Goal: Communication & Community: Answer question/provide support

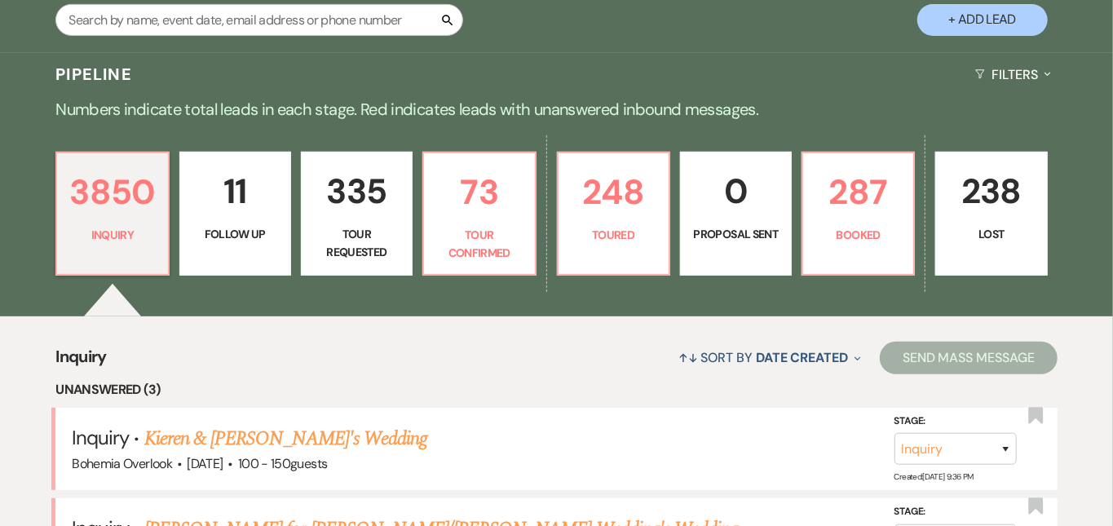
scroll to position [310, 0]
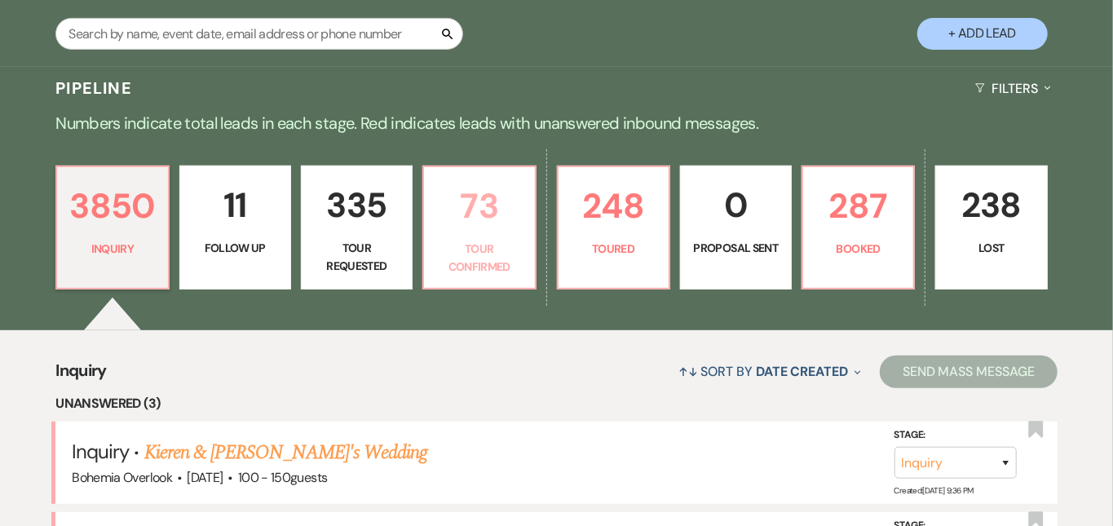
click at [517, 213] on p "73" at bounding box center [479, 206] width 91 height 55
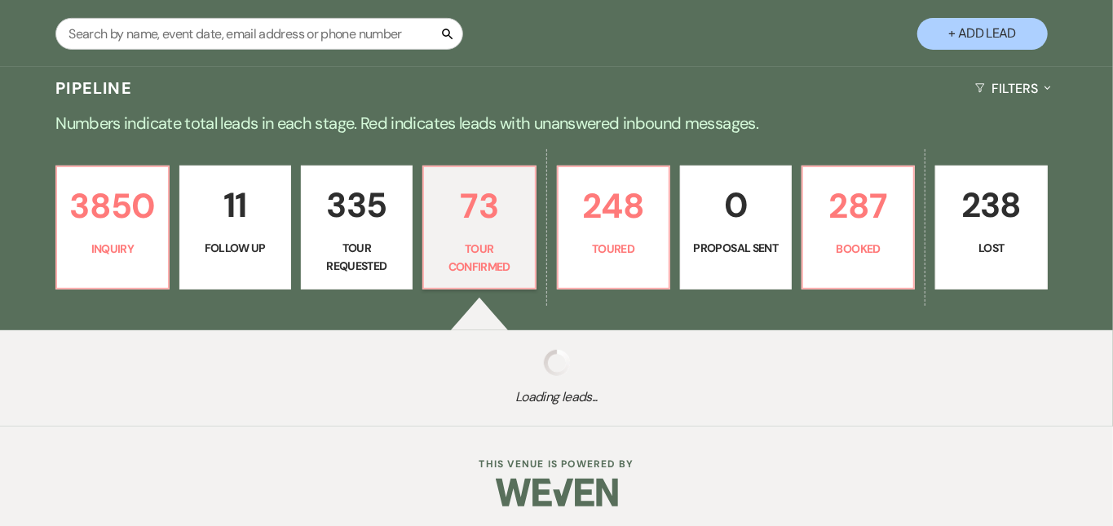
scroll to position [298, 0]
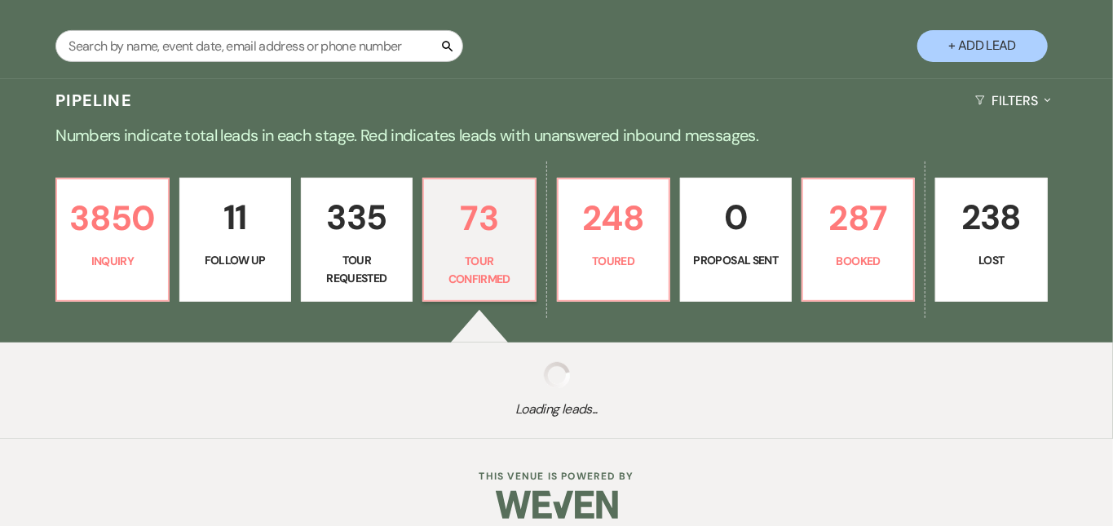
select select "4"
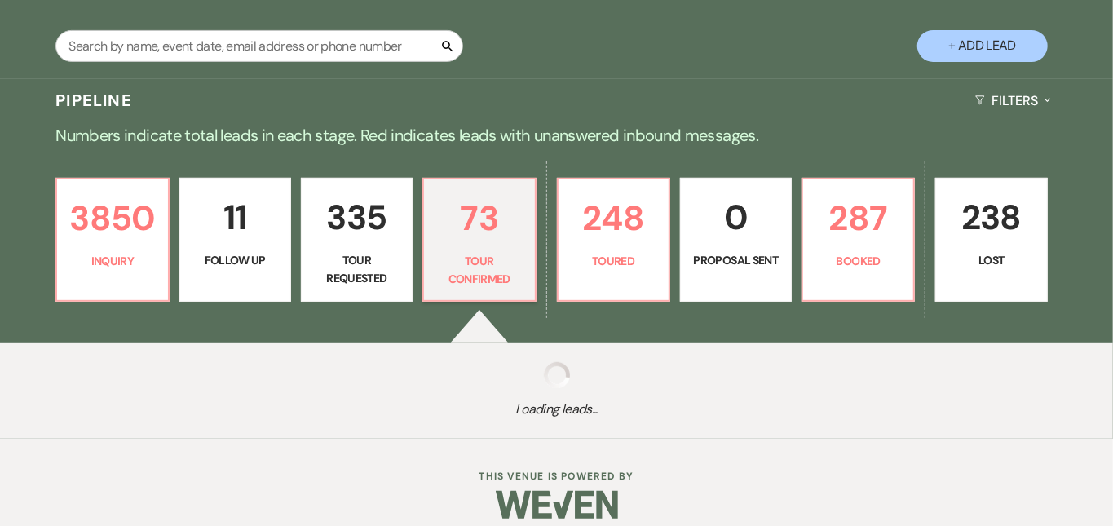
select select "4"
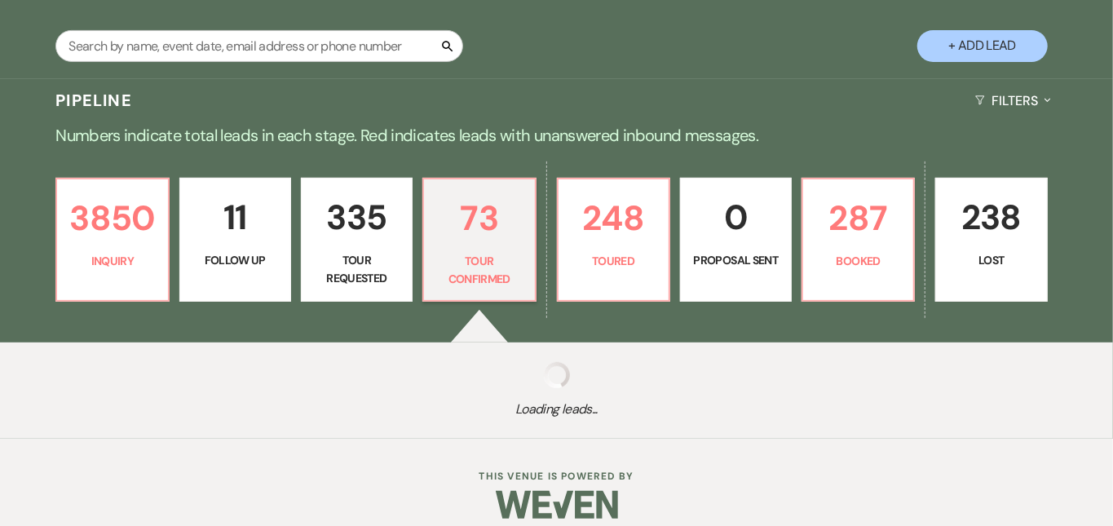
select select "4"
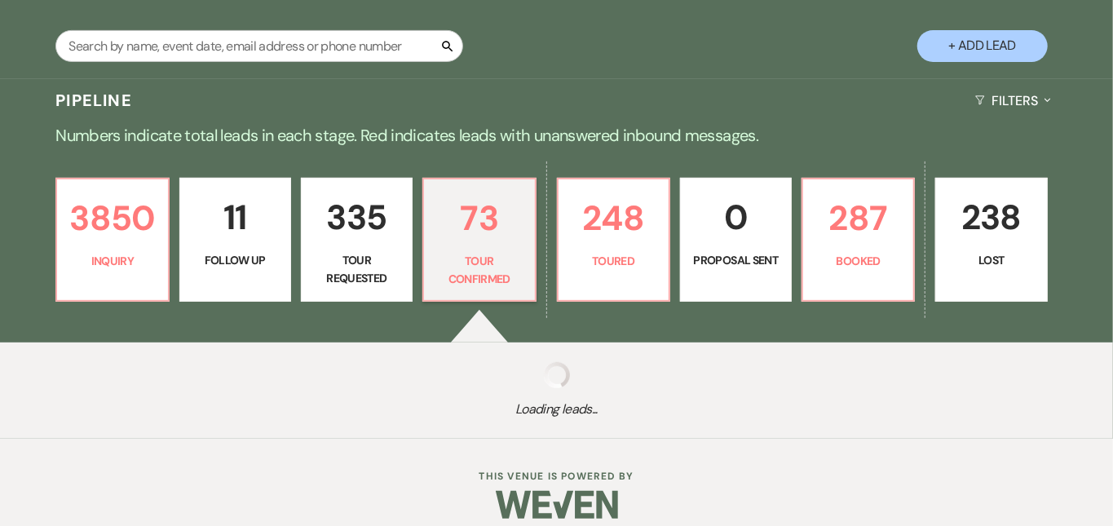
select select "4"
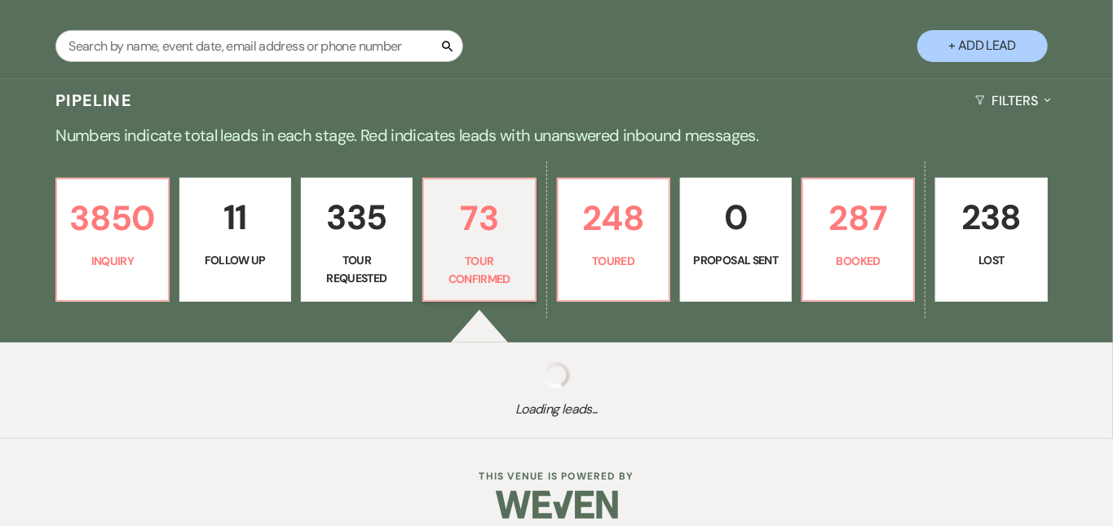
select select "4"
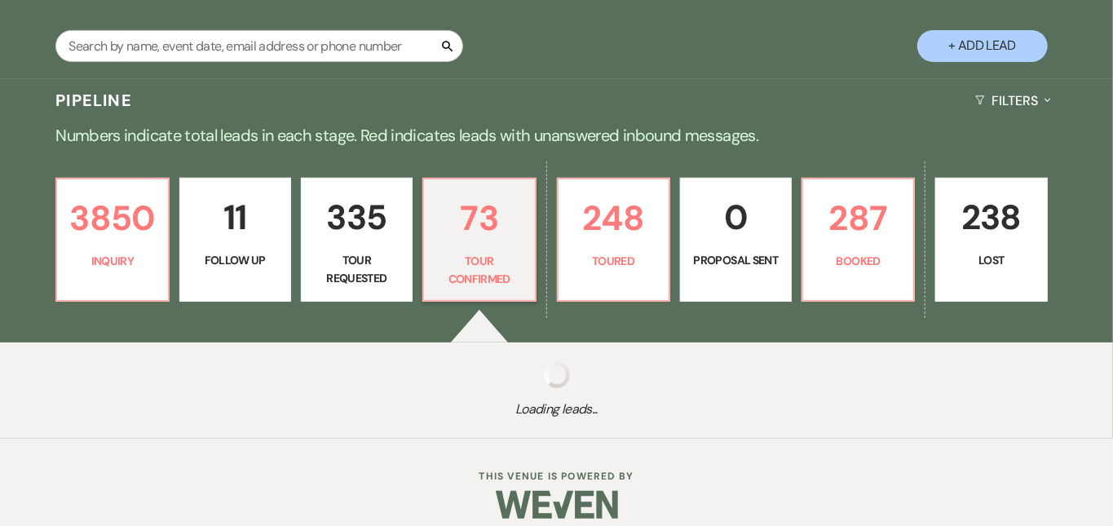
select select "4"
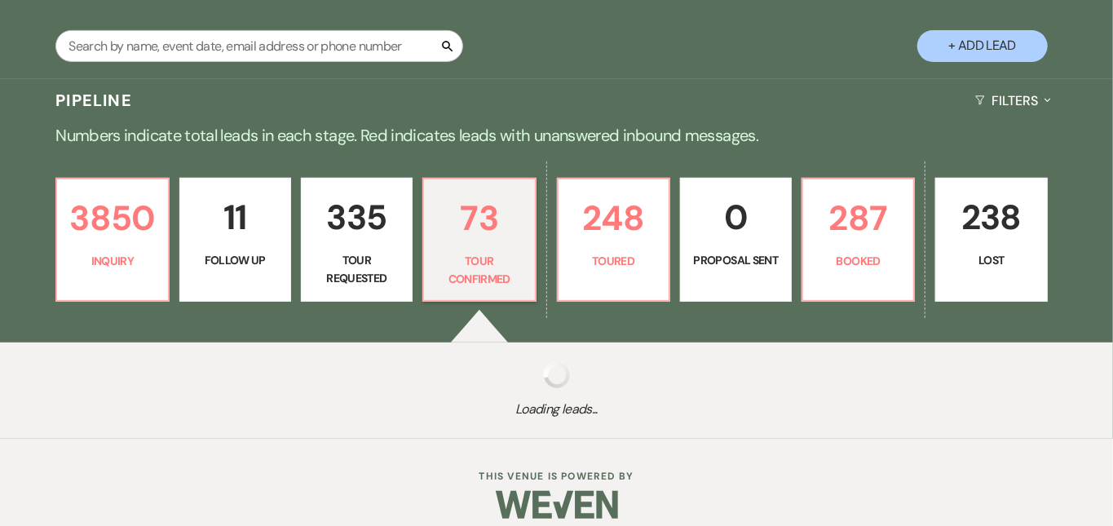
select select "4"
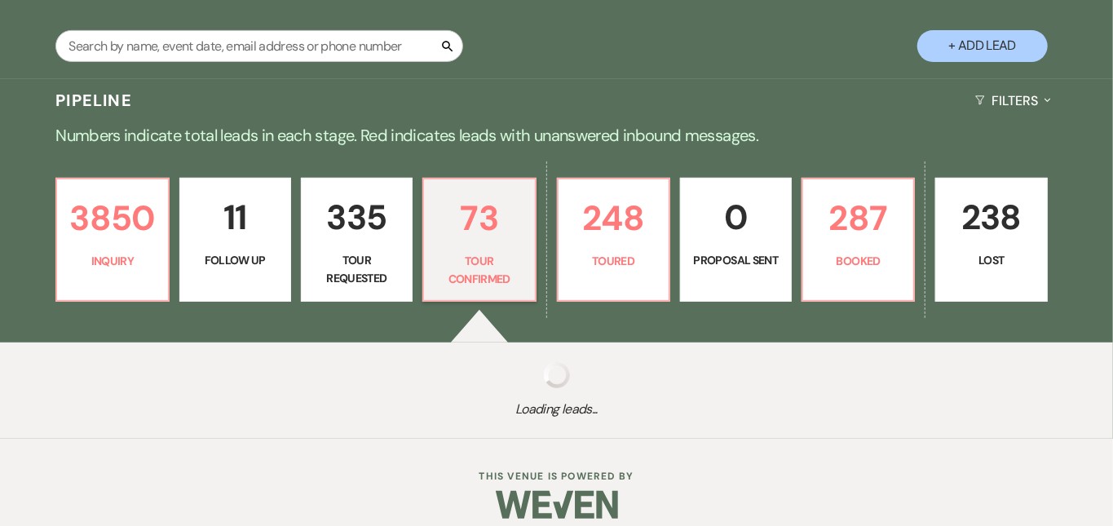
select select "4"
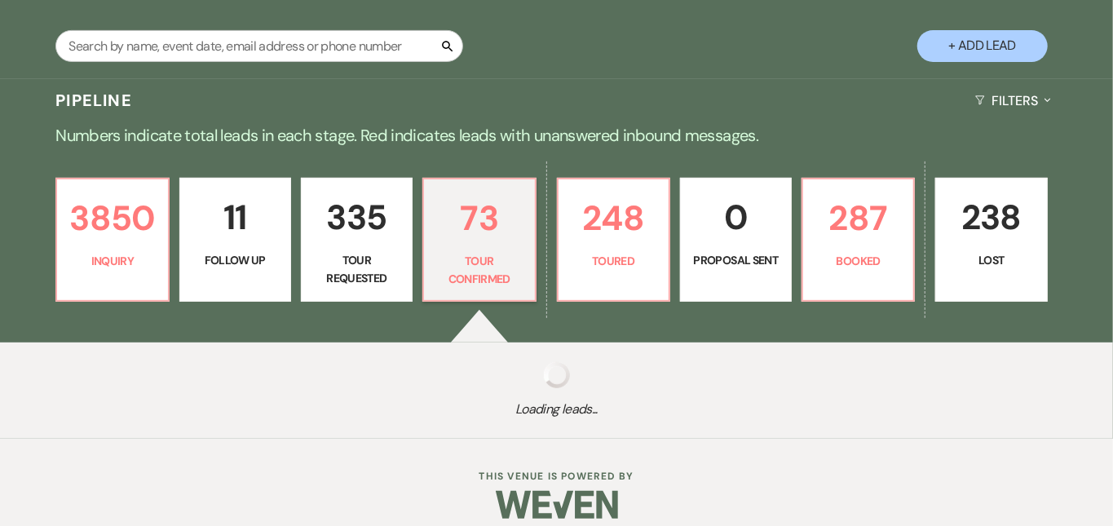
select select "4"
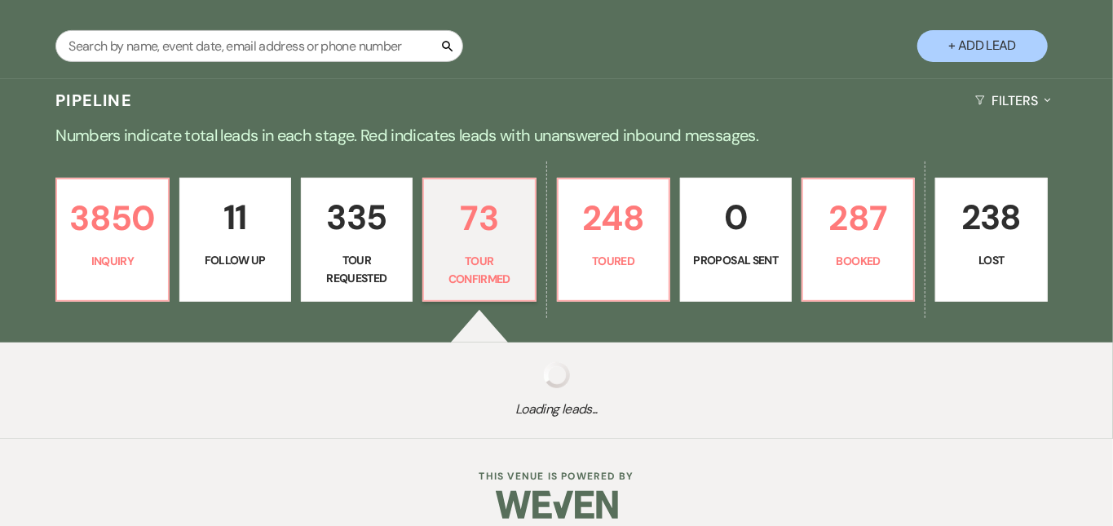
select select "4"
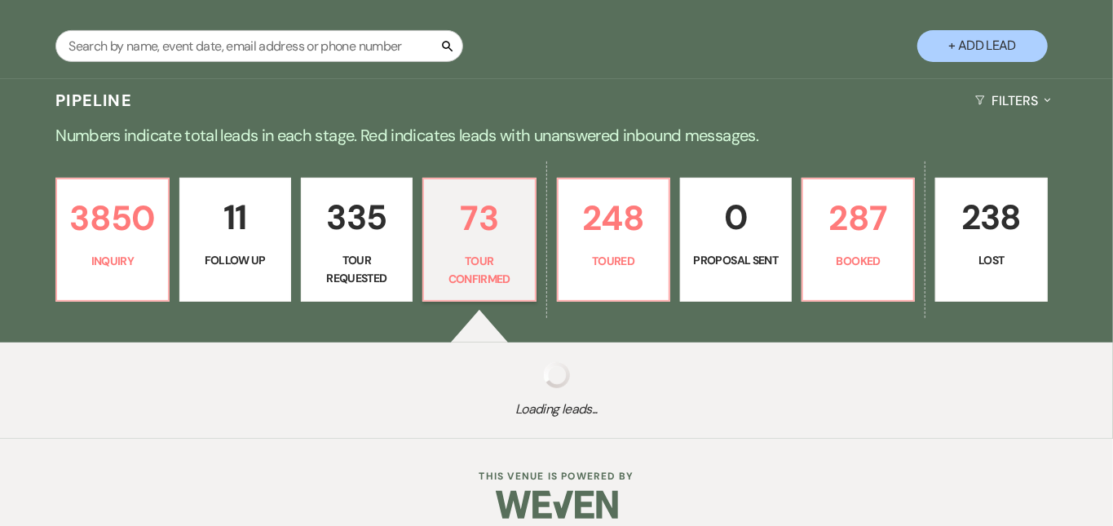
select select "4"
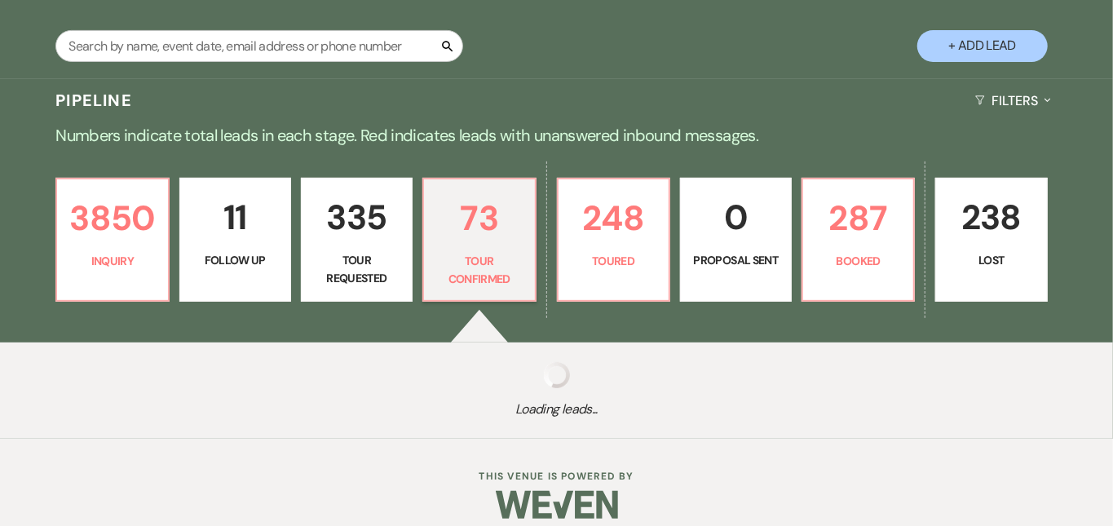
select select "4"
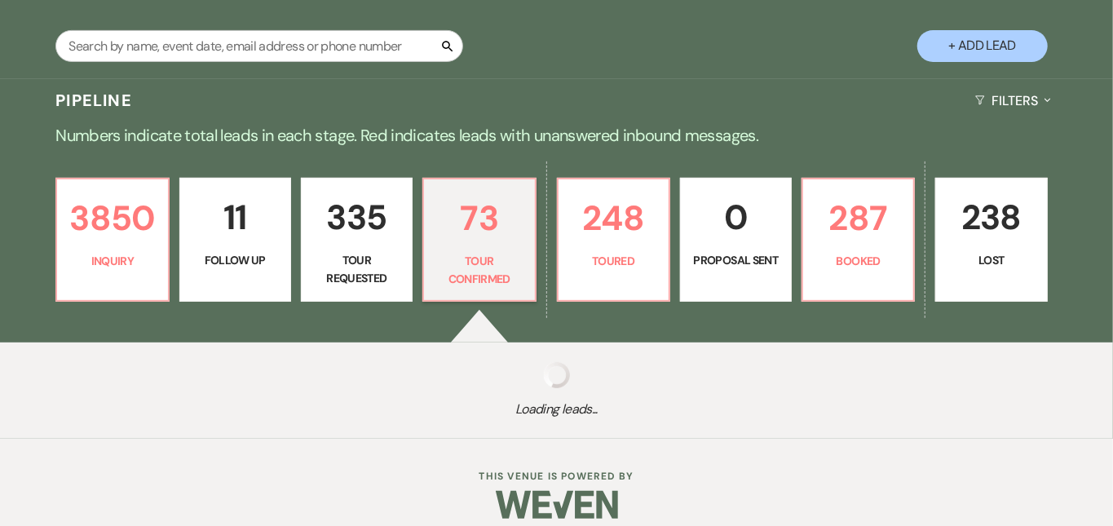
select select "4"
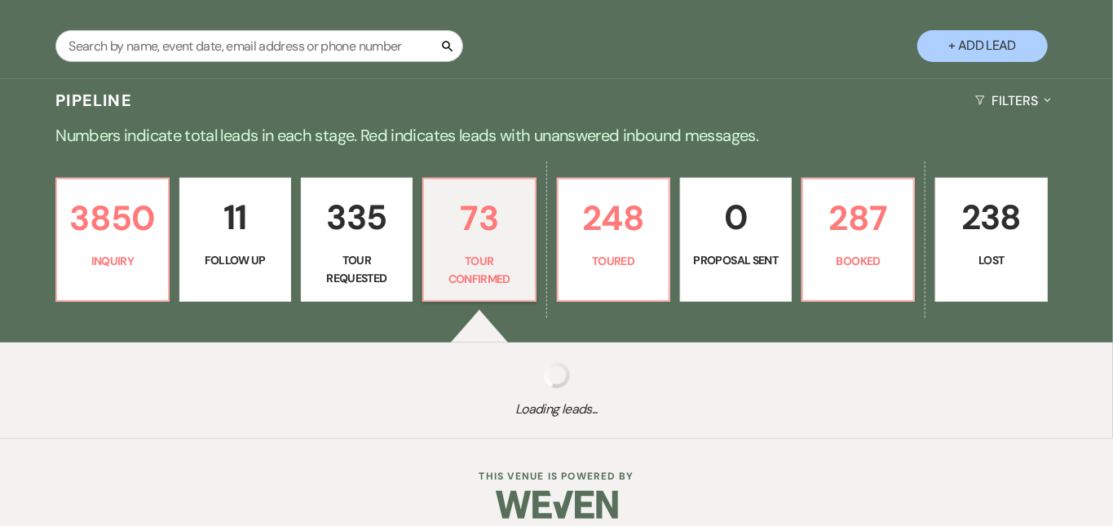
select select "4"
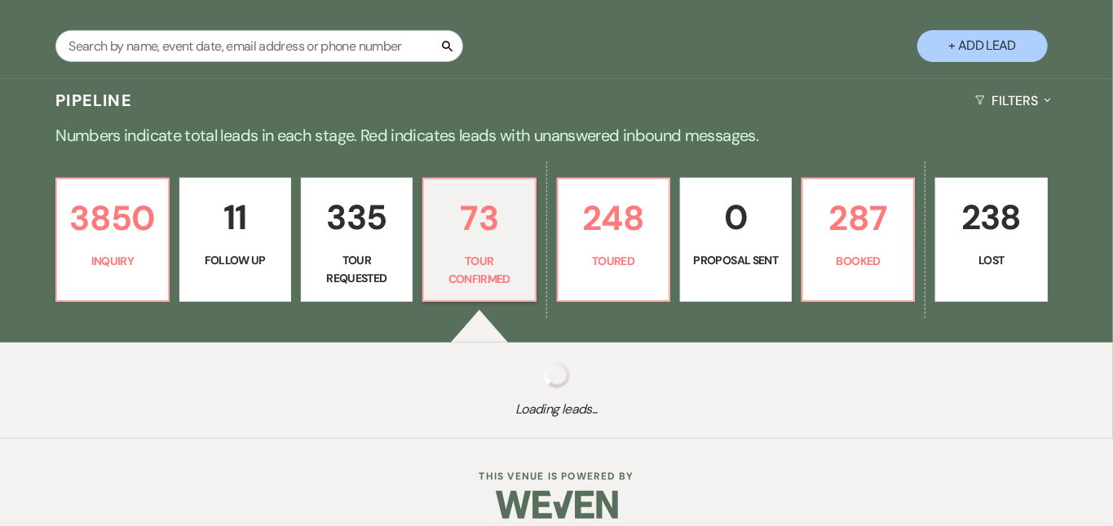
select select "4"
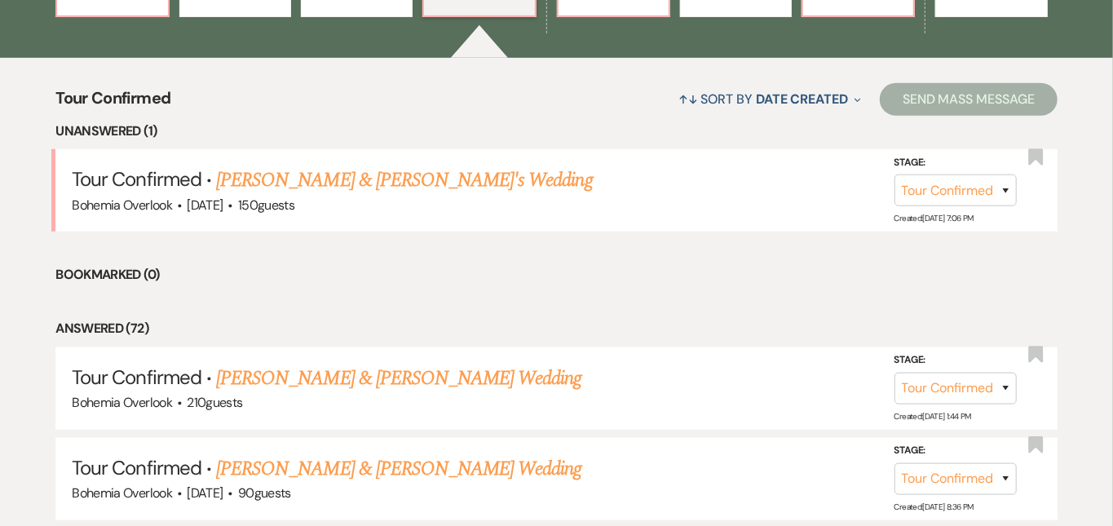
scroll to position [591, 0]
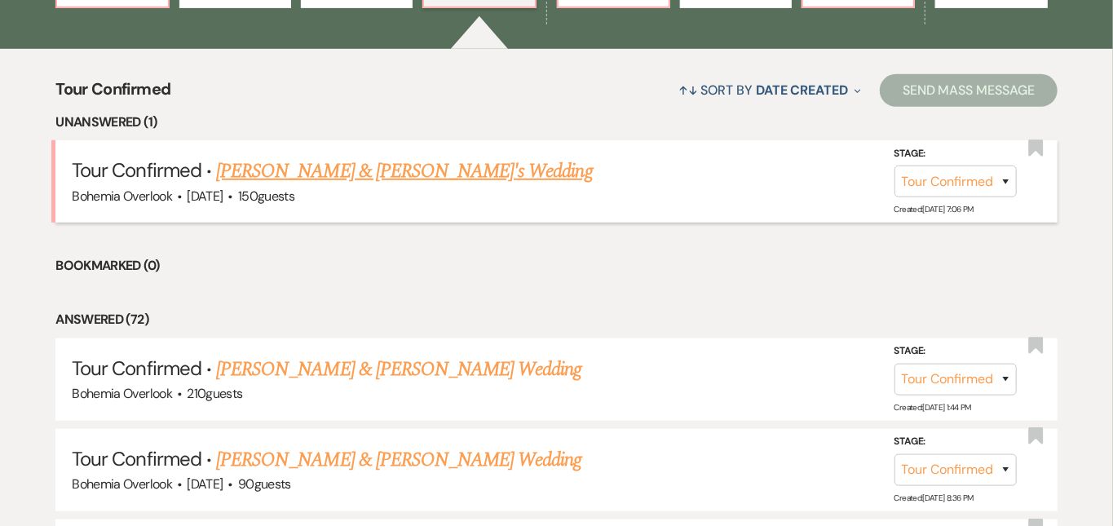
click at [386, 158] on link "[PERSON_NAME] & [PERSON_NAME]'s Wedding" at bounding box center [404, 171] width 377 height 29
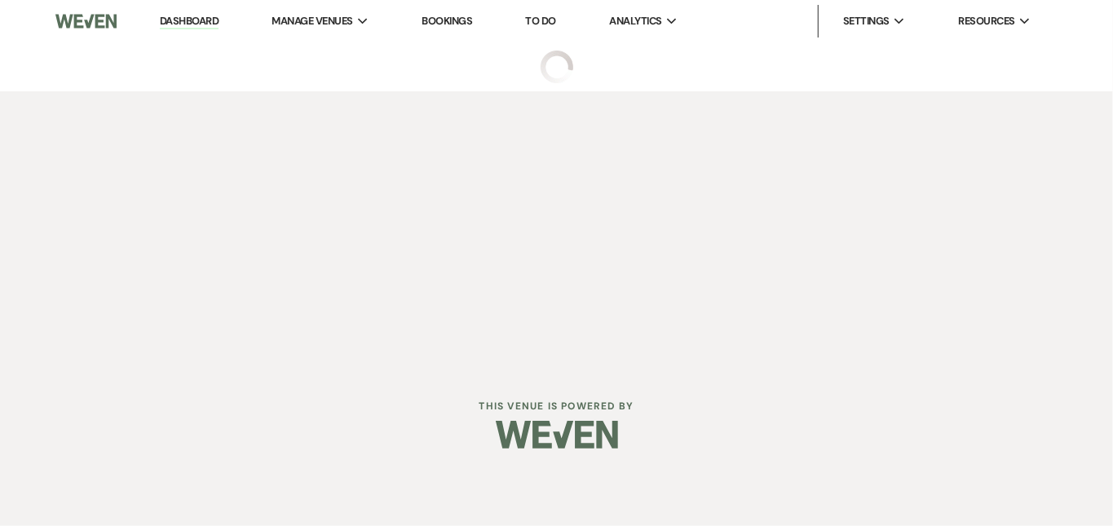
select select "4"
select select "5"
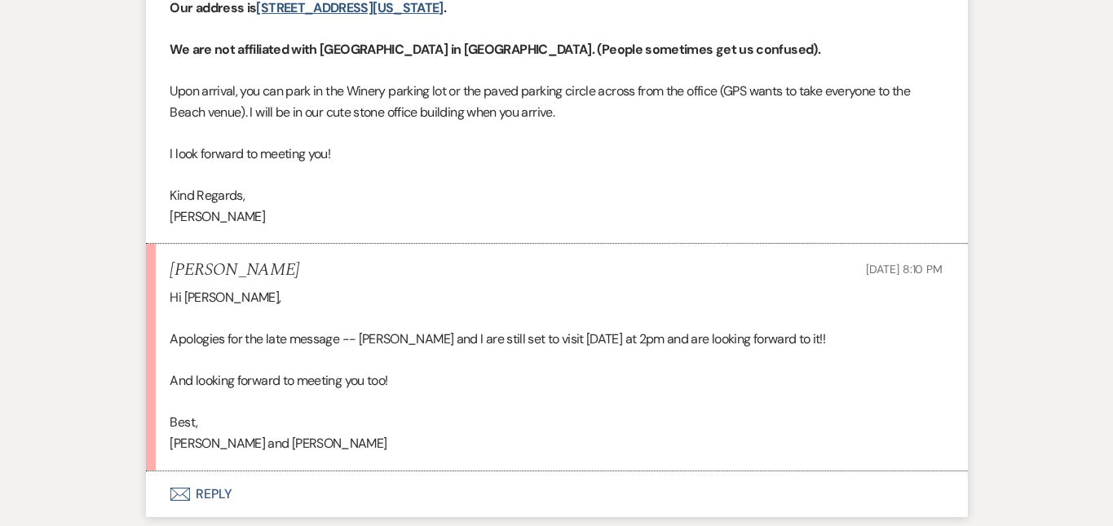
scroll to position [3208, 0]
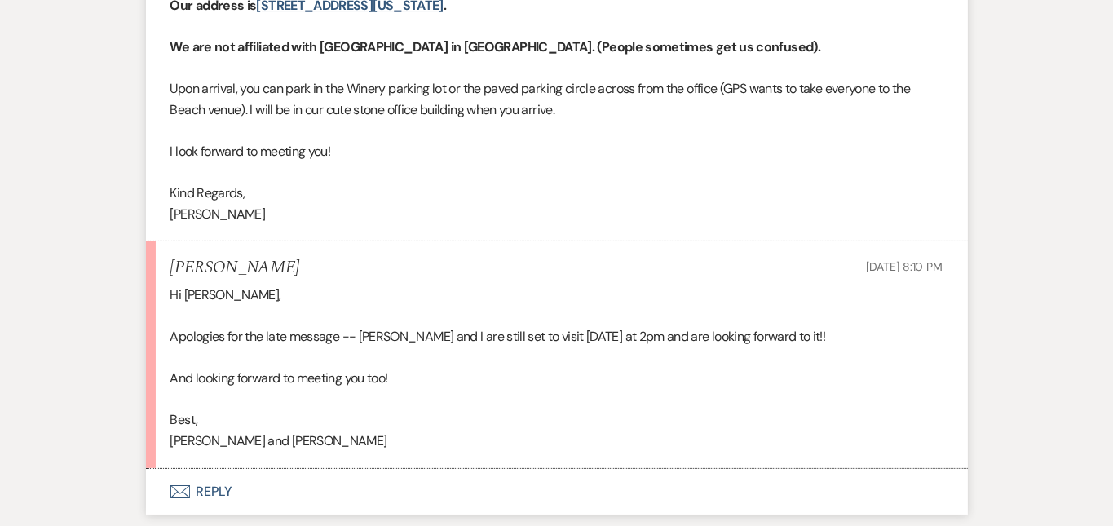
click at [499, 469] on button "Envelope Reply" at bounding box center [557, 492] width 822 height 46
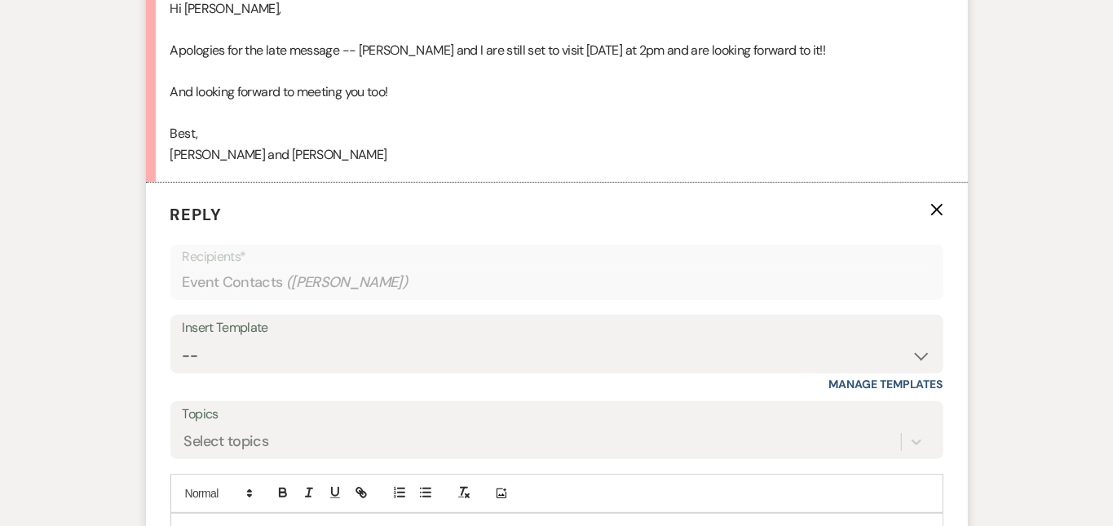
scroll to position [3545, 0]
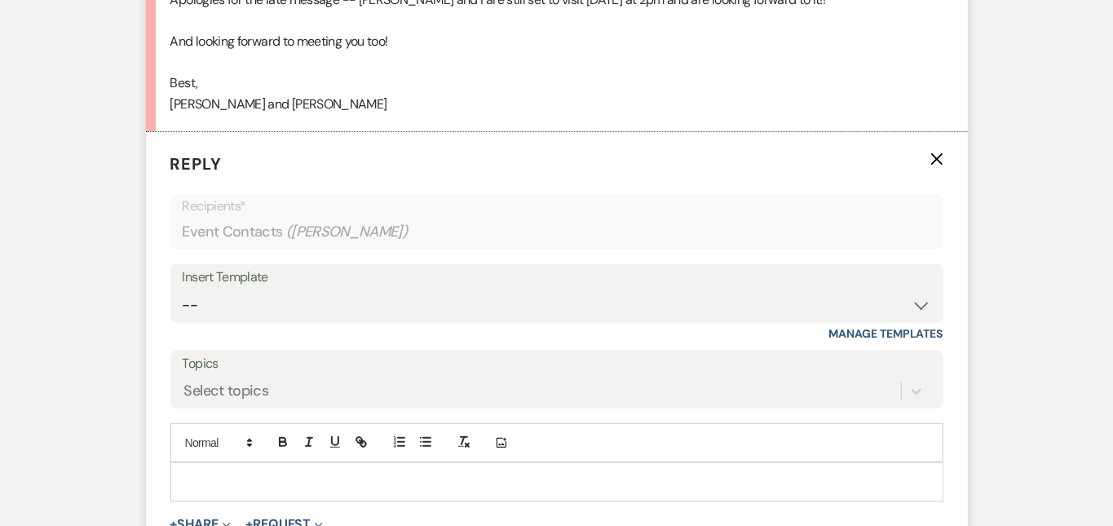
click at [501, 473] on p at bounding box center [557, 482] width 747 height 18
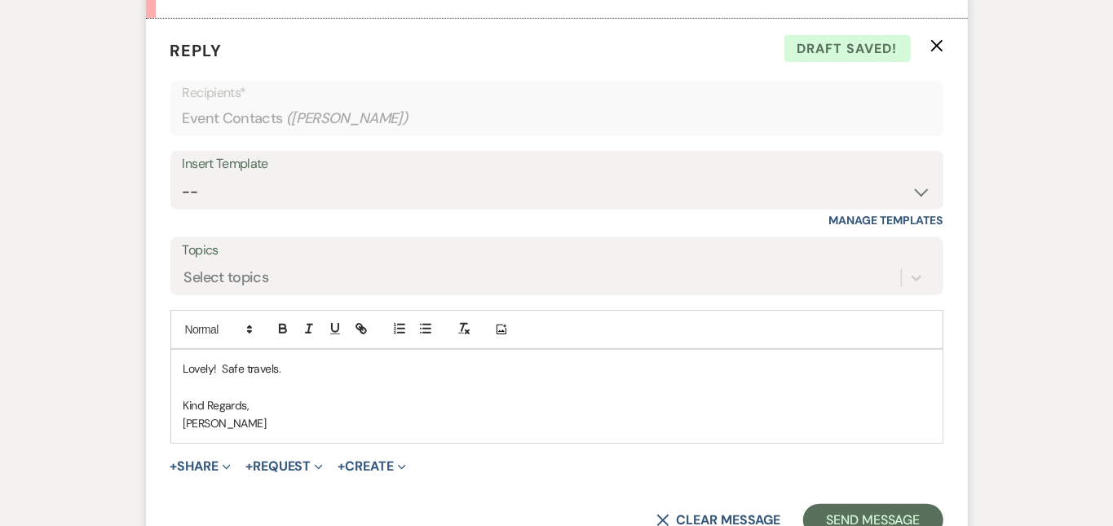
scroll to position [3659, 0]
click at [908, 503] on button "Send Message" at bounding box center [873, 519] width 139 height 33
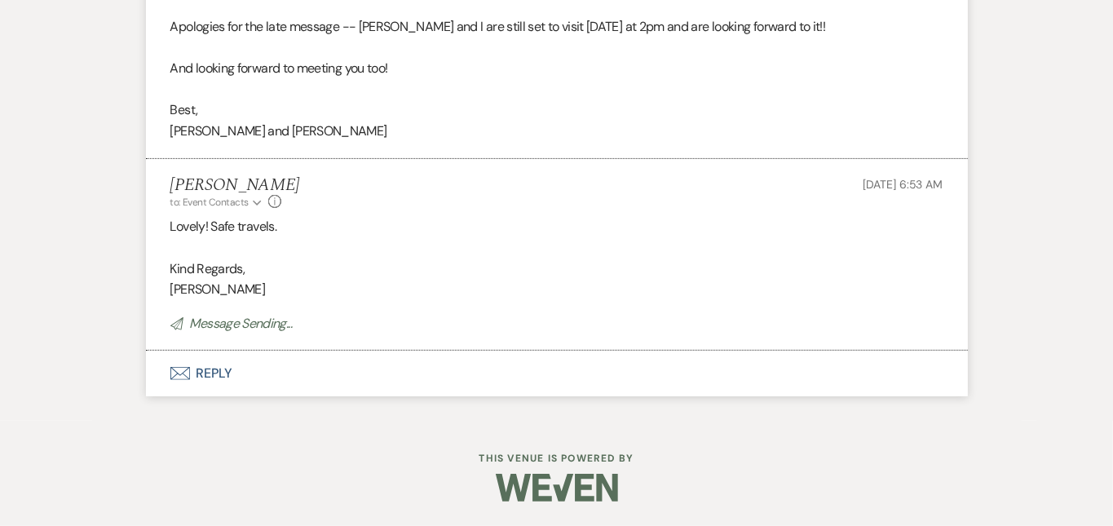
scroll to position [3480, 0]
